Goal: Task Accomplishment & Management: Manage account settings

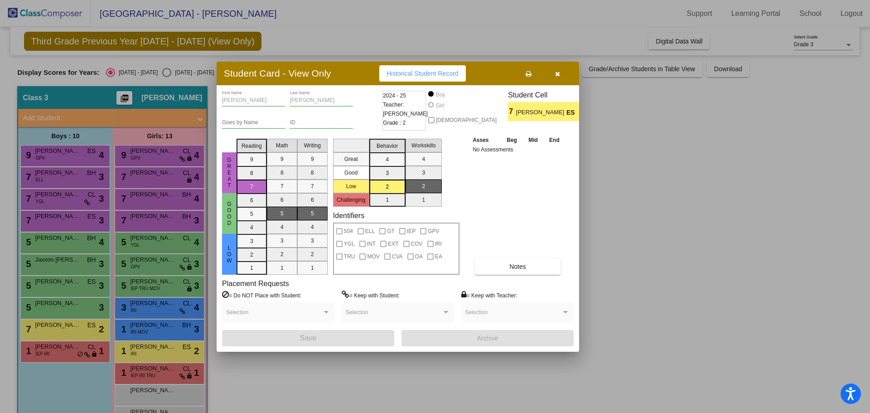
scroll to position [29, 0]
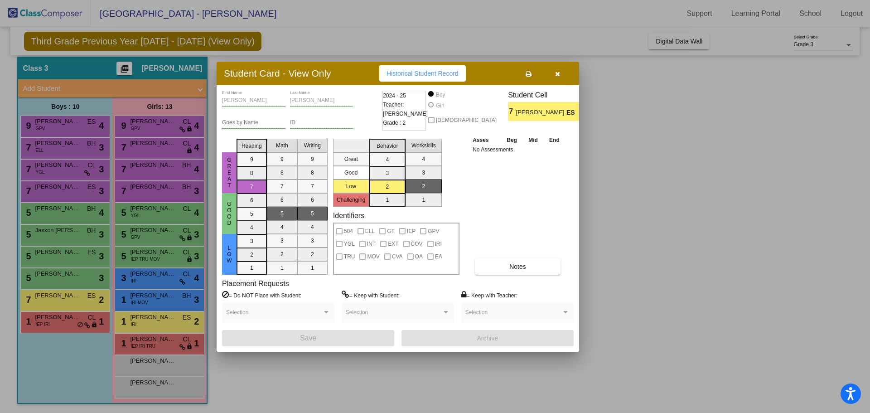
click at [564, 79] on button "button" at bounding box center [557, 73] width 29 height 16
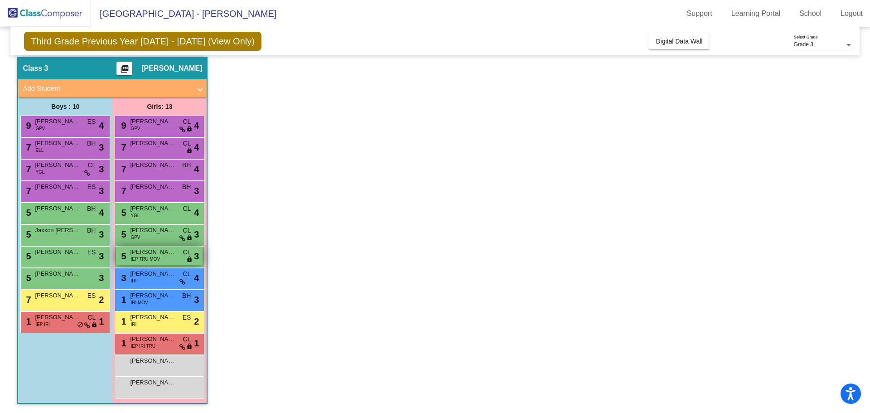
click at [166, 259] on div "5 [PERSON_NAME] IEP TRU MOV CL lock do_not_disturb_alt 3" at bounding box center [159, 255] width 87 height 19
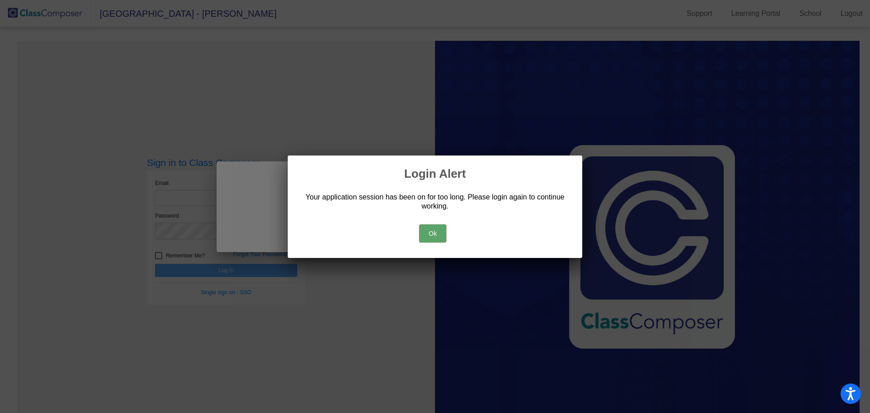
click at [436, 229] on button "Ok" at bounding box center [432, 233] width 27 height 18
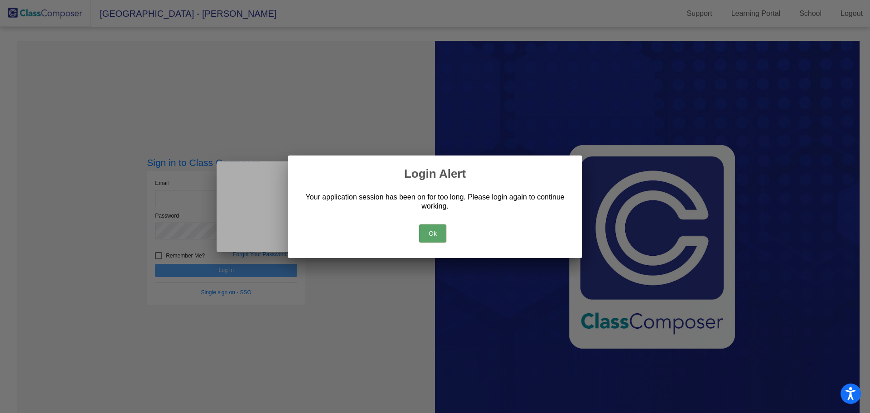
click at [434, 226] on button "Ok" at bounding box center [432, 233] width 27 height 18
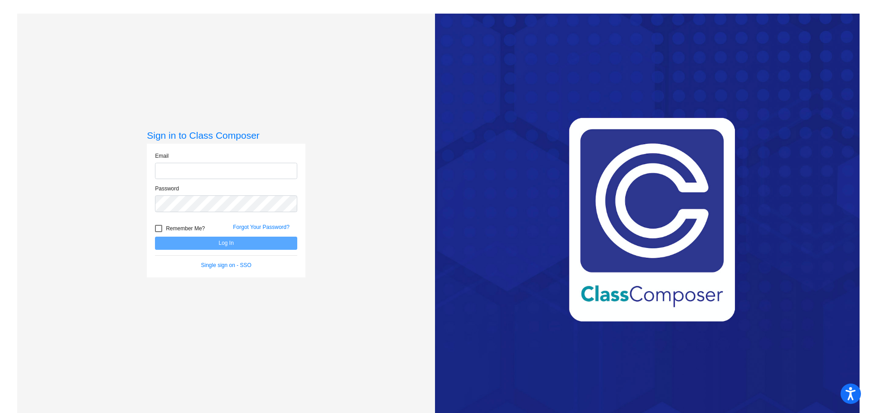
click at [218, 168] on input "email" at bounding box center [226, 171] width 142 height 17
type input "mkole@cvs.k12.mi.us"
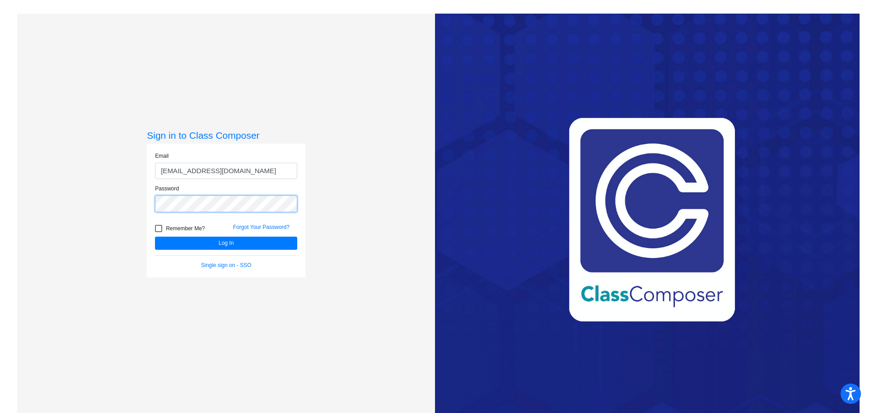
click at [155, 236] on button "Log In" at bounding box center [226, 242] width 142 height 13
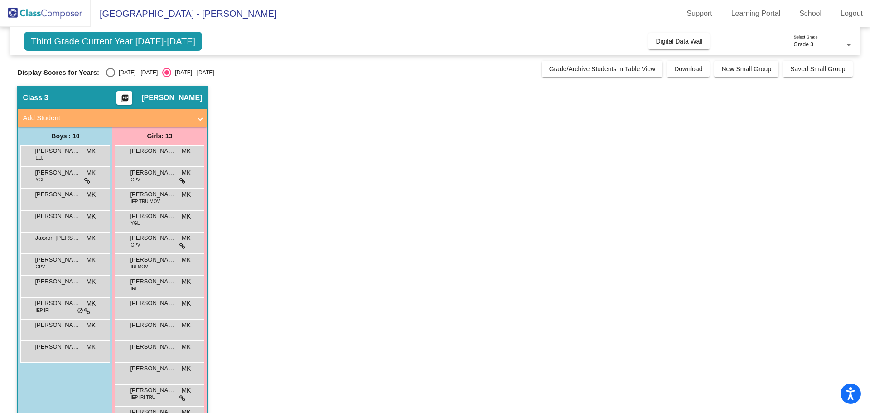
click at [104, 75] on div "Display Scores for Years: 2024 - 2025 2025 - 2026" at bounding box center [277, 72] width 520 height 9
click at [112, 73] on div "Select an option" at bounding box center [110, 72] width 9 height 9
click at [111, 77] on input "[DATE] - [DATE]" at bounding box center [110, 77] width 0 height 0
radio input "true"
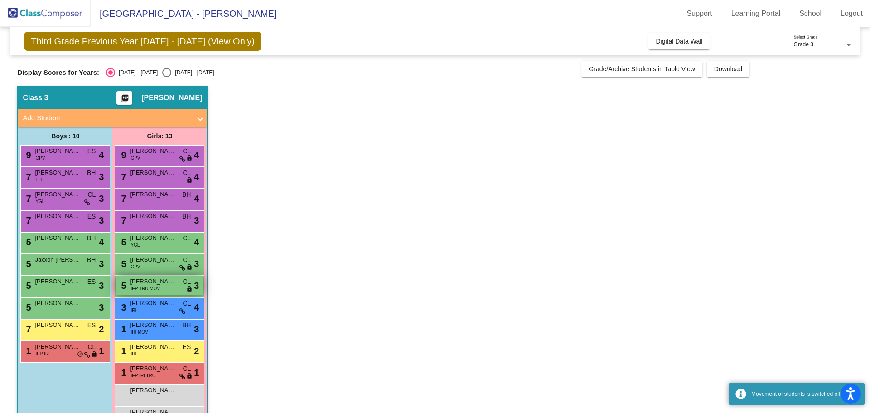
click at [165, 287] on div "5 [PERSON_NAME] IEP TRU MOV CL lock do_not_disturb_alt 3" at bounding box center [159, 285] width 87 height 19
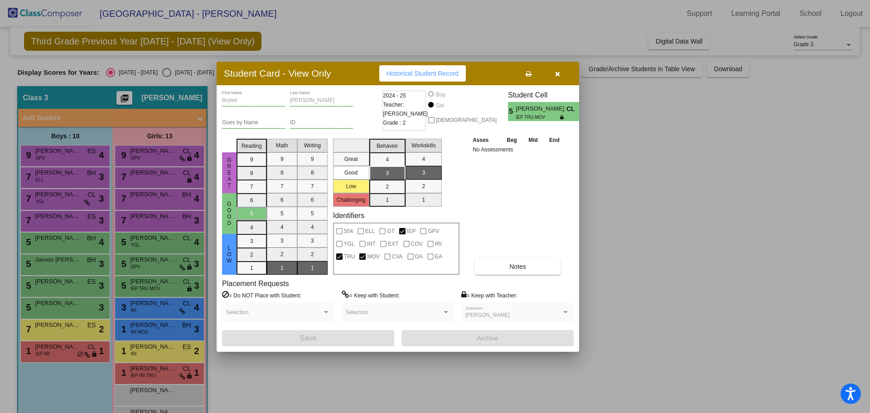
click at [552, 72] on button "button" at bounding box center [557, 73] width 29 height 16
